Goal: Transaction & Acquisition: Subscribe to service/newsletter

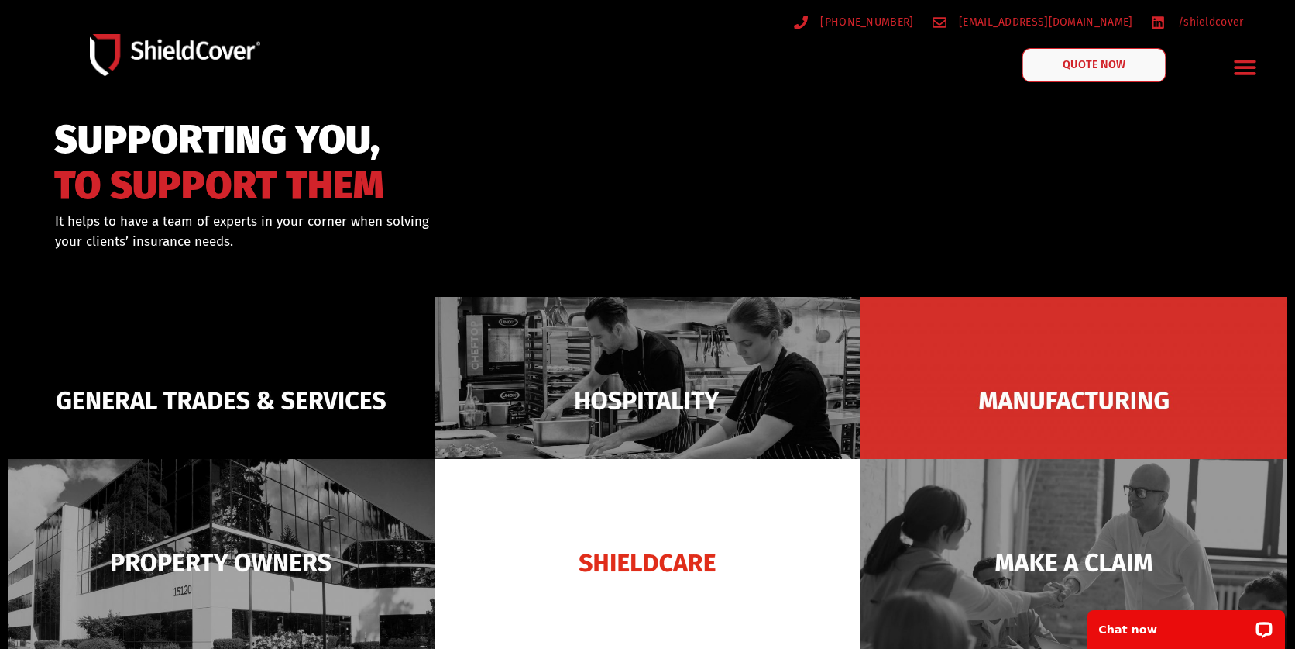
click at [1107, 55] on link "QUOTE NOW" at bounding box center [1095, 65] width 144 height 34
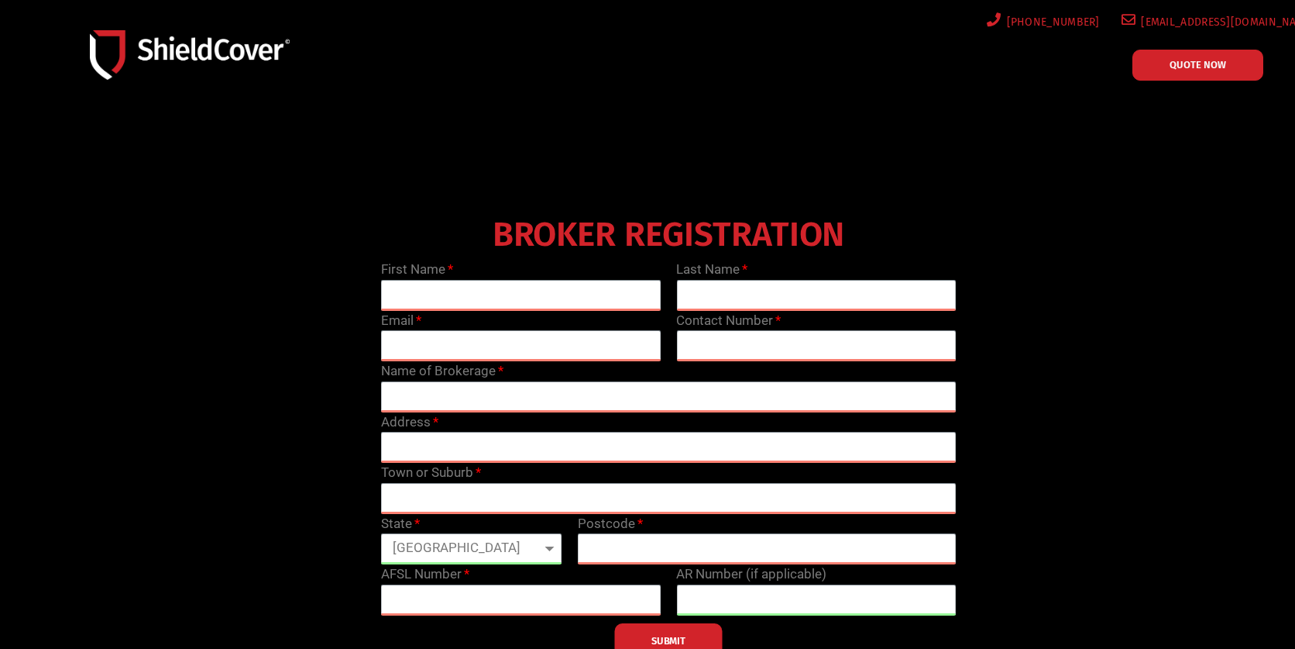
scroll to position [77, 0]
